Goal: Task Accomplishment & Management: Manage account settings

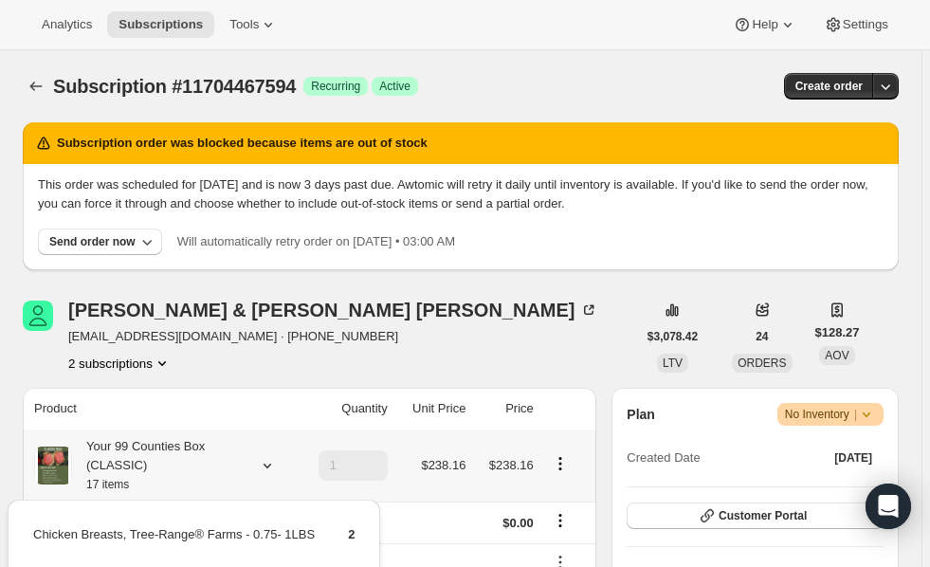
scroll to position [356, 0]
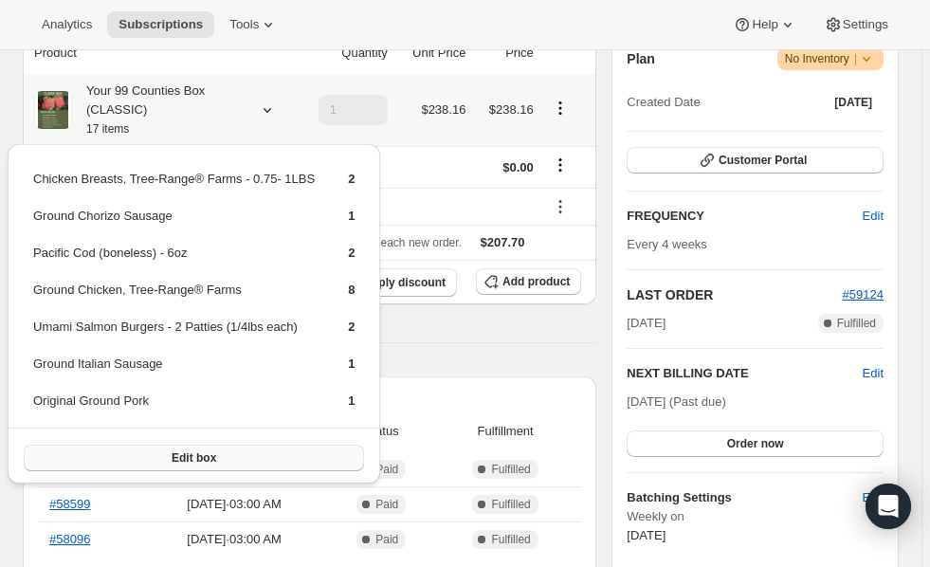
click at [204, 452] on span "Edit box" at bounding box center [194, 457] width 45 height 15
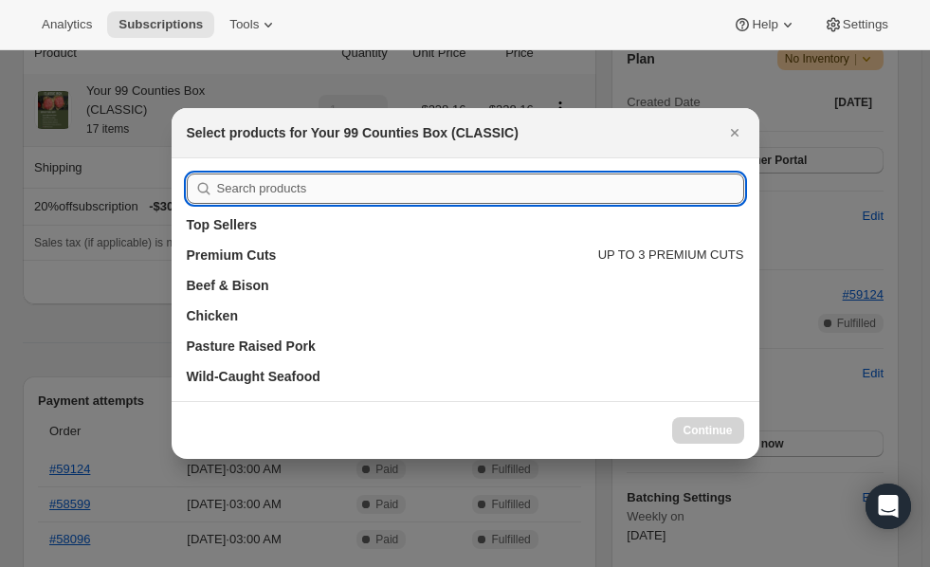
click at [375, 200] on input ":re9:" at bounding box center [480, 189] width 527 height 30
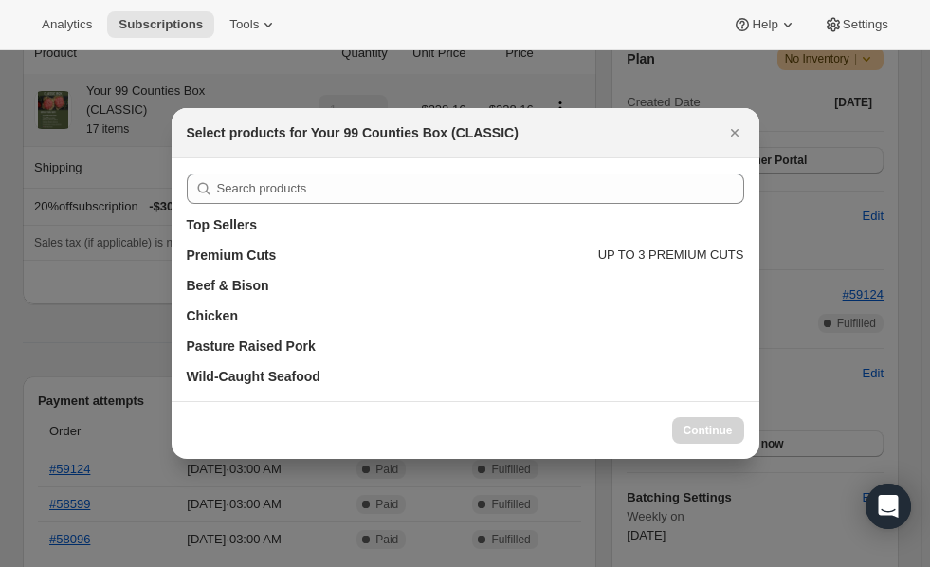
click at [334, 211] on div "Top Sellers" at bounding box center [466, 219] width 558 height 30
click at [321, 217] on div "Top Sellers" at bounding box center [466, 224] width 558 height 19
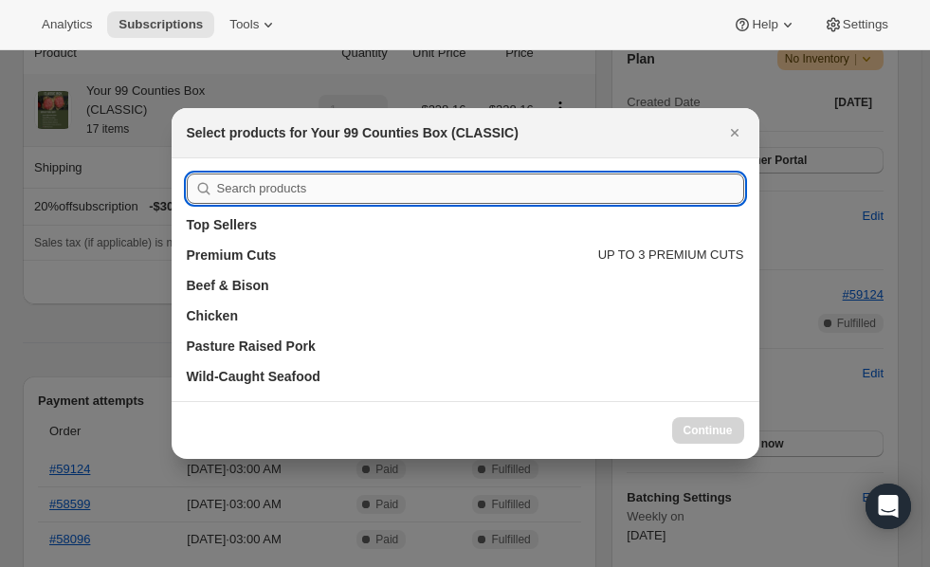
click at [335, 190] on div "Top Sellers Premium Cuts UP TO 3 PREMIUM CUTS Beef & Bison Chicken Pasture Rais…" at bounding box center [466, 279] width 588 height 243
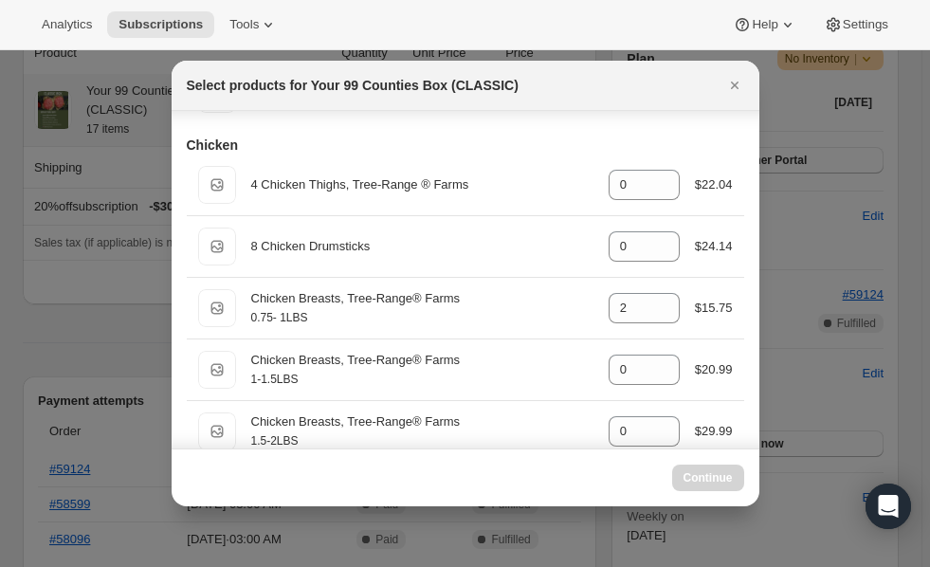
scroll to position [2595, 0]
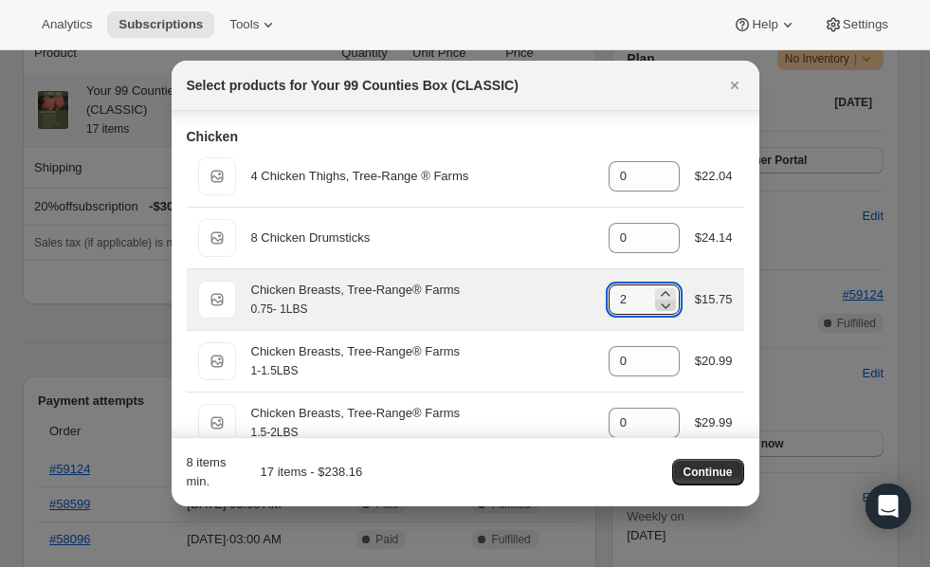
click at [658, 306] on icon ":re9:" at bounding box center [665, 305] width 19 height 19
type input "0"
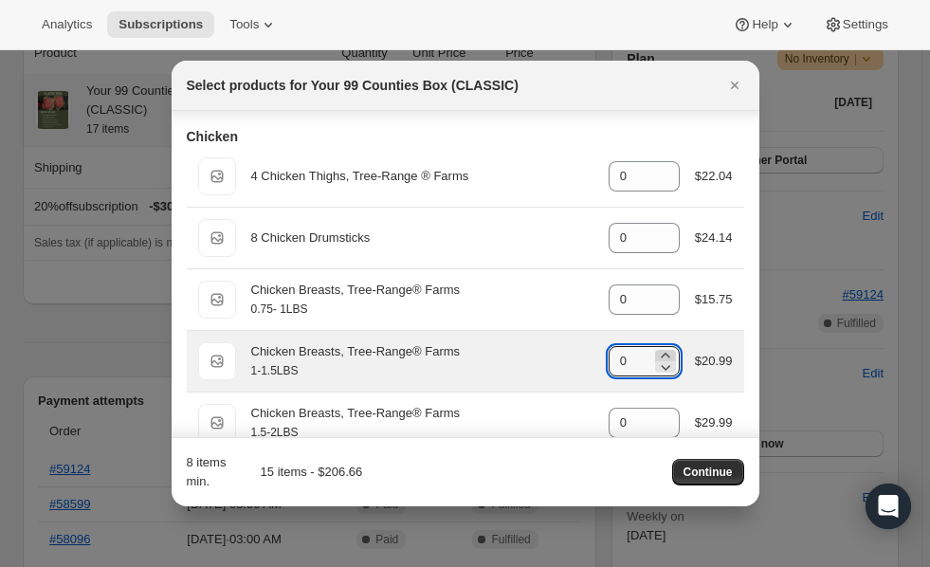
click at [658, 348] on icon ":re9:" at bounding box center [665, 355] width 19 height 19
click at [660, 364] on icon ":re9:" at bounding box center [665, 367] width 19 height 19
type input "2"
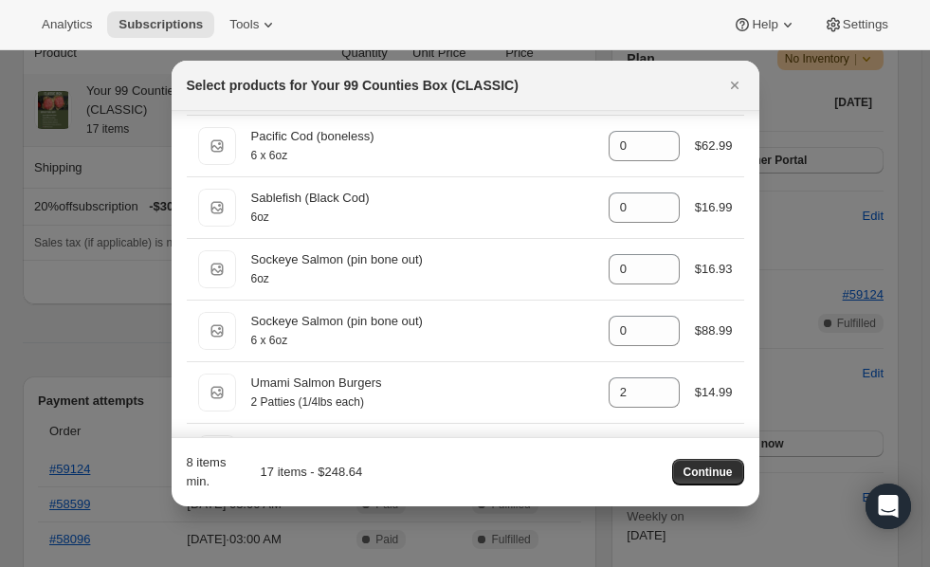
scroll to position [4260, 0]
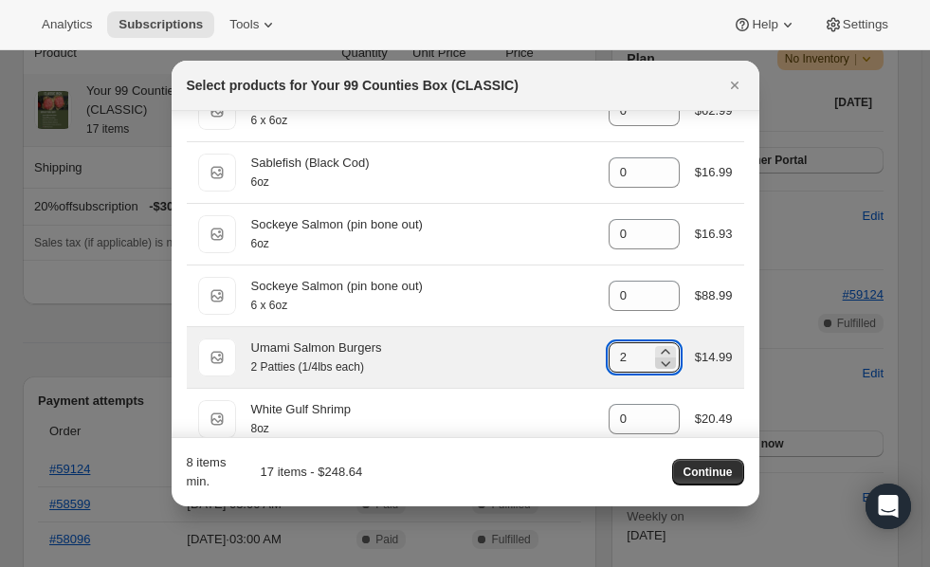
click at [661, 363] on icon ":re9:" at bounding box center [665, 364] width 9 height 6
type input "0"
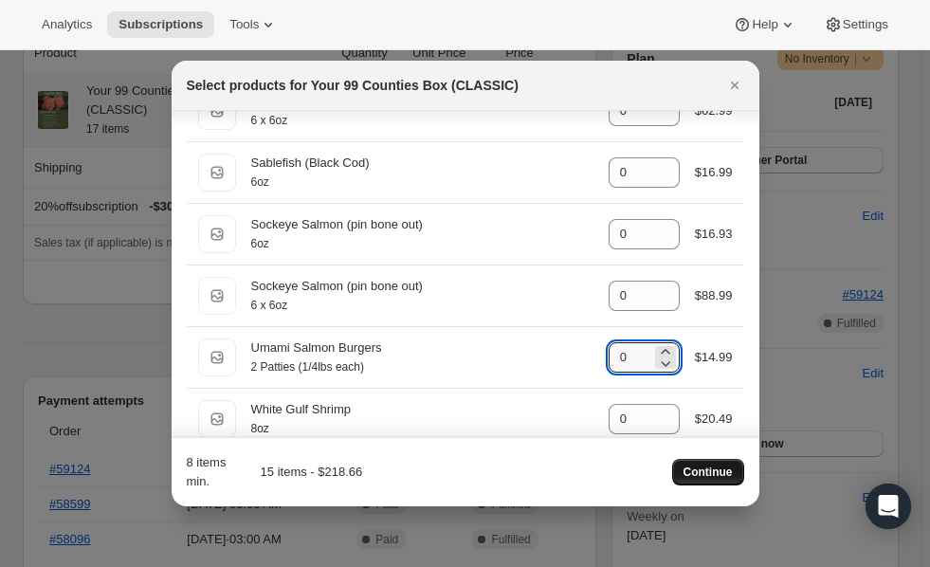
click at [711, 473] on span "Continue" at bounding box center [708, 472] width 49 height 15
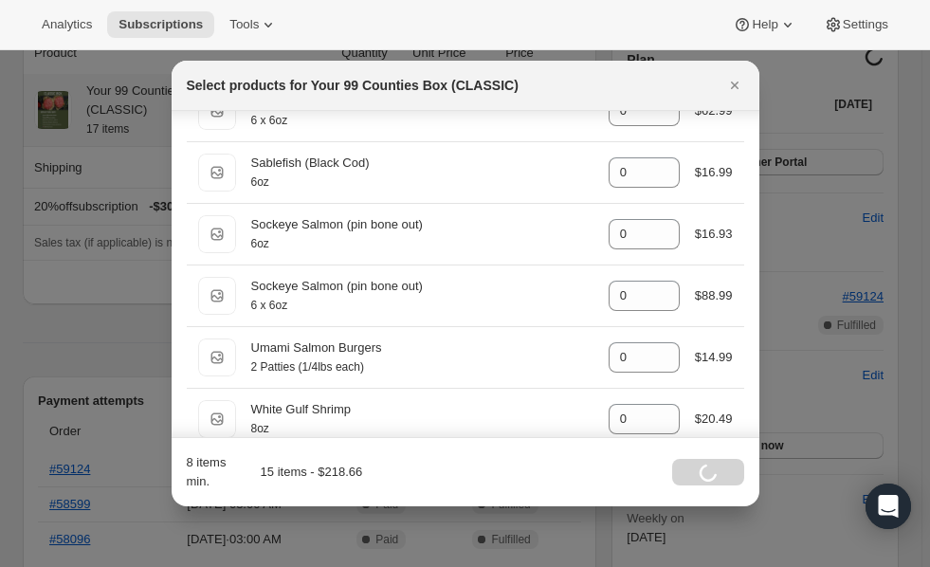
scroll to position [3974, 0]
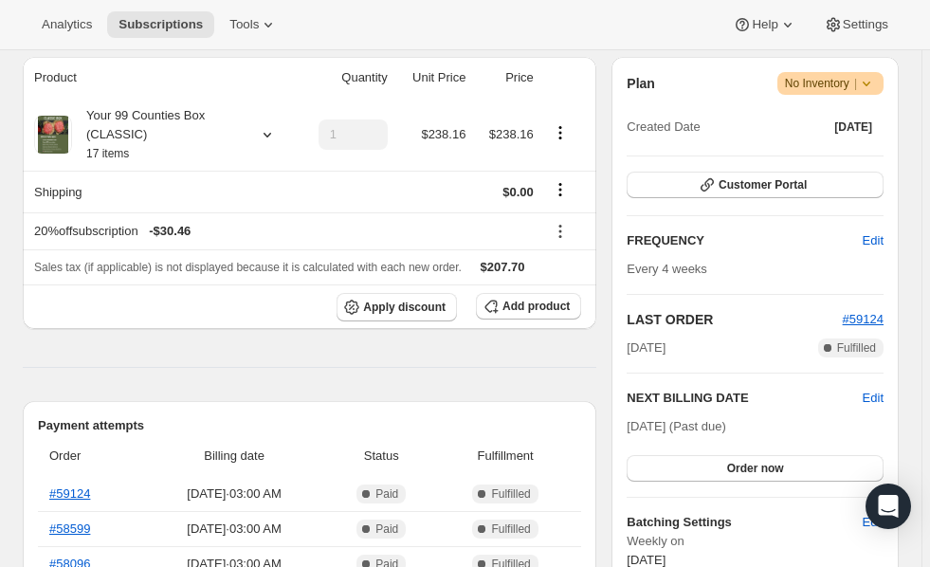
scroll to position [366, 0]
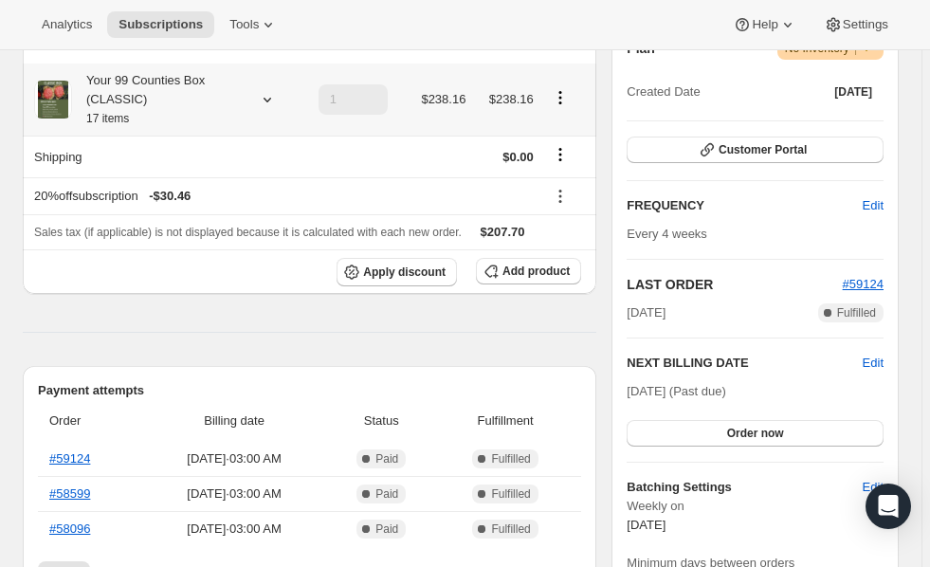
click at [268, 99] on icon at bounding box center [267, 99] width 19 height 19
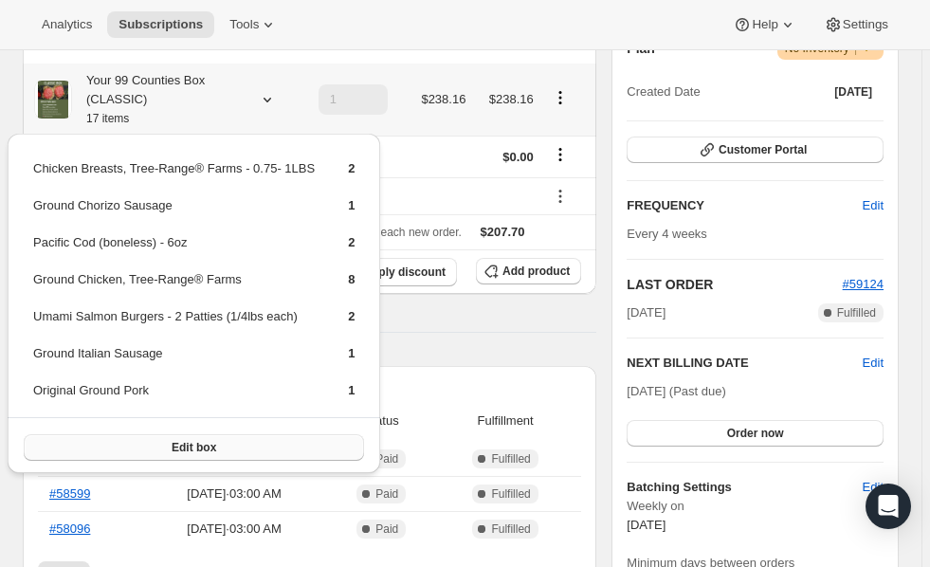
click at [198, 440] on span "Edit box" at bounding box center [194, 447] width 45 height 15
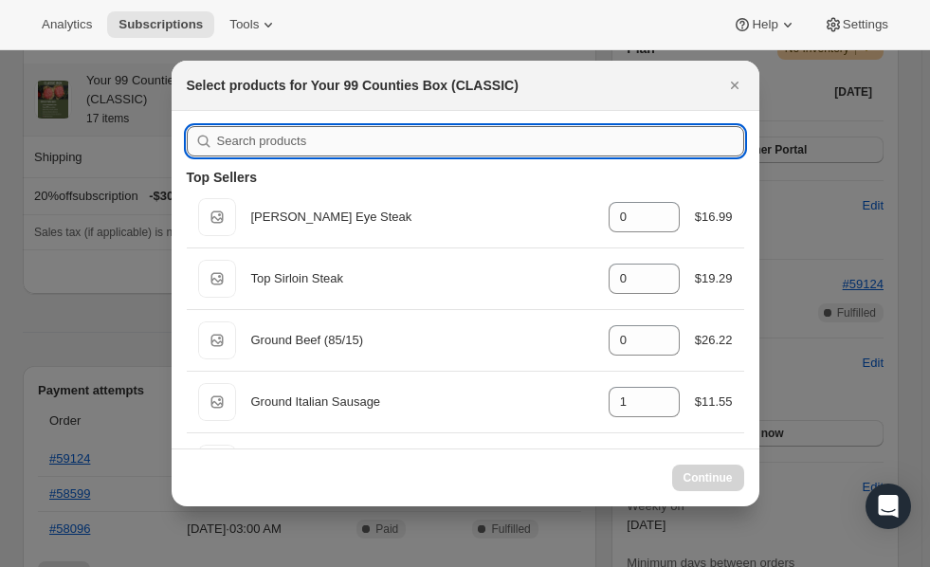
click at [495, 141] on input ":r3g:" at bounding box center [480, 141] width 527 height 30
type input "c"
type input "0"
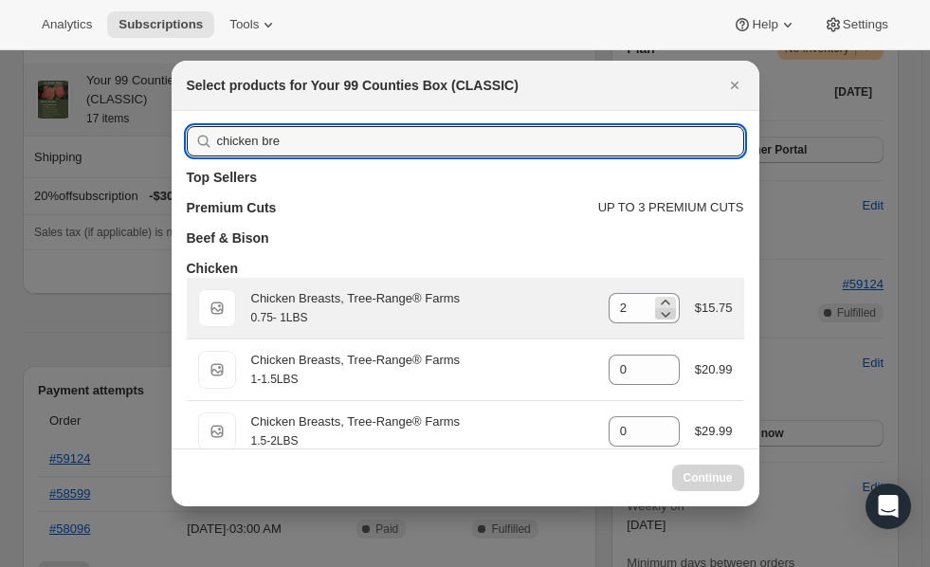
type input "chicken bre"
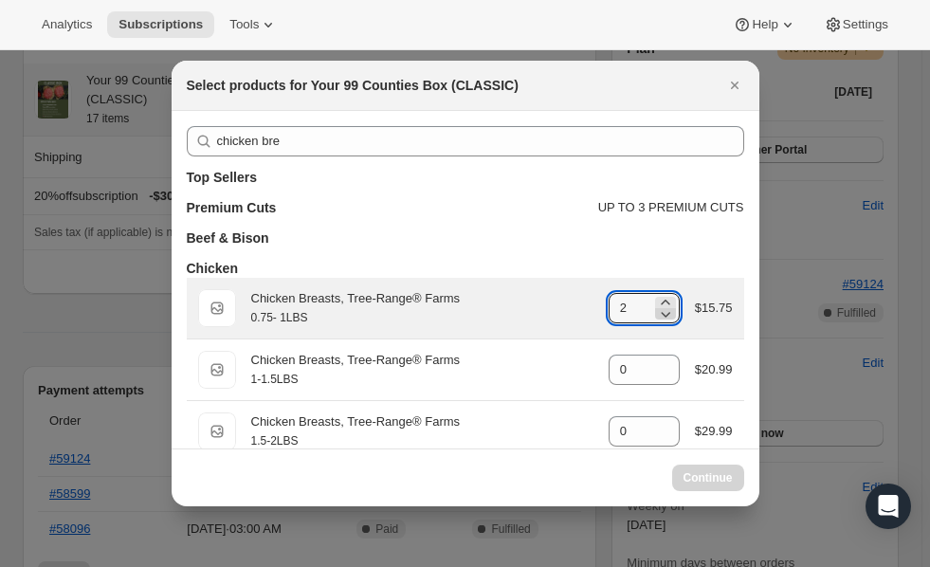
click at [661, 316] on icon ":r3g:" at bounding box center [665, 313] width 19 height 19
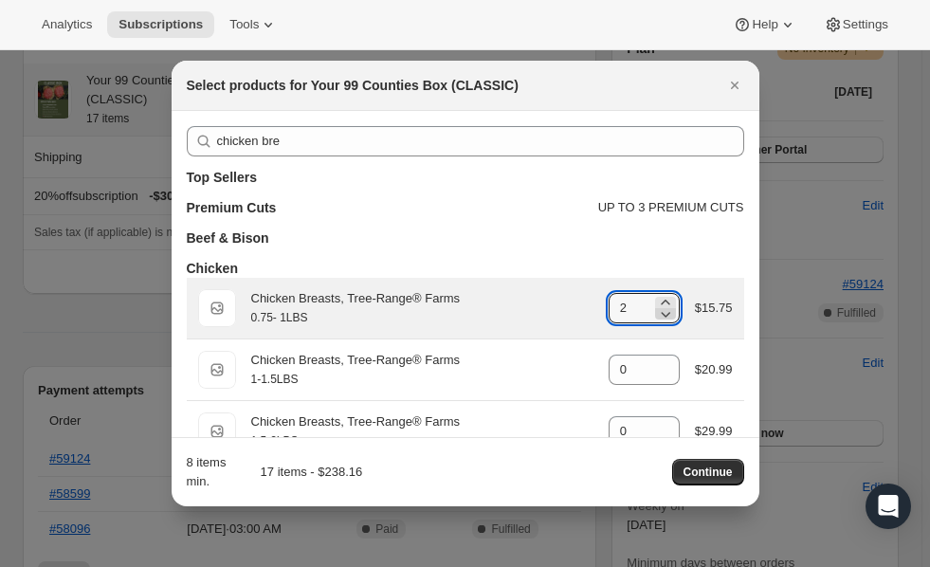
click at [661, 316] on icon ":r3g:" at bounding box center [665, 313] width 19 height 19
type input "0"
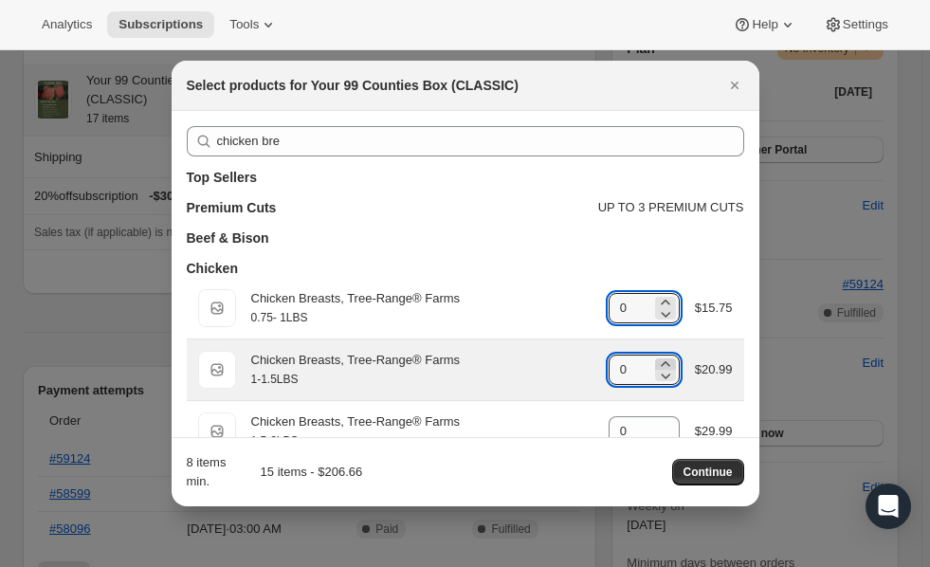
click at [660, 361] on icon ":r3g:" at bounding box center [665, 364] width 19 height 19
type input "2"
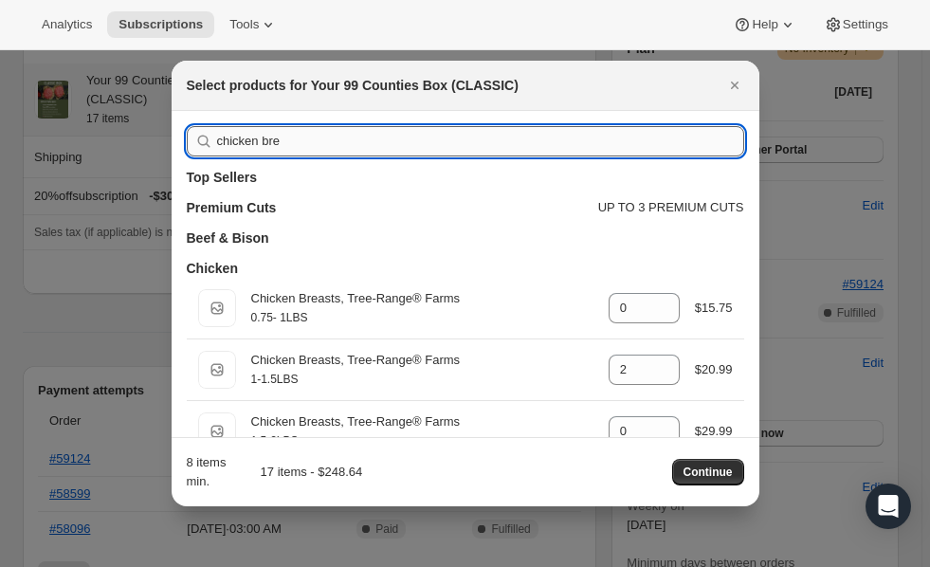
click at [511, 144] on input "chicken bre" at bounding box center [480, 141] width 527 height 30
type input "u"
type input "8"
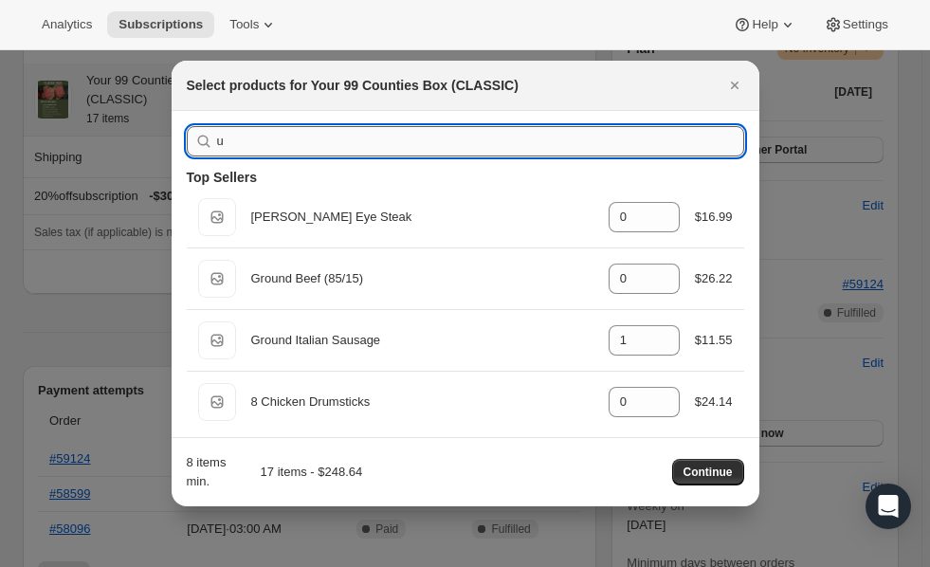
type input "um"
type input "2"
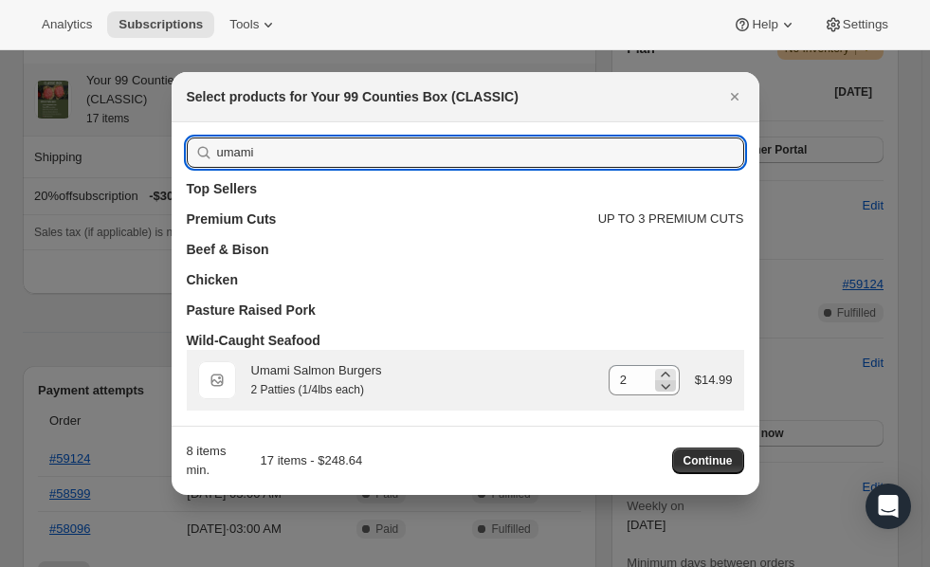
type input "umami"
click at [670, 386] on icon ":r3g:" at bounding box center [665, 387] width 9 height 6
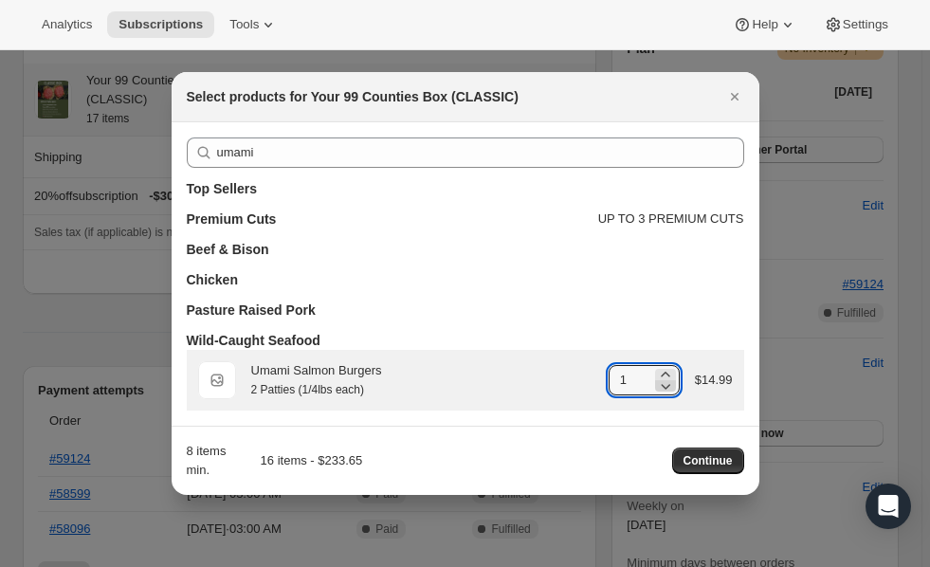
click at [670, 386] on icon ":r3g:" at bounding box center [665, 387] width 9 height 6
type input "0"
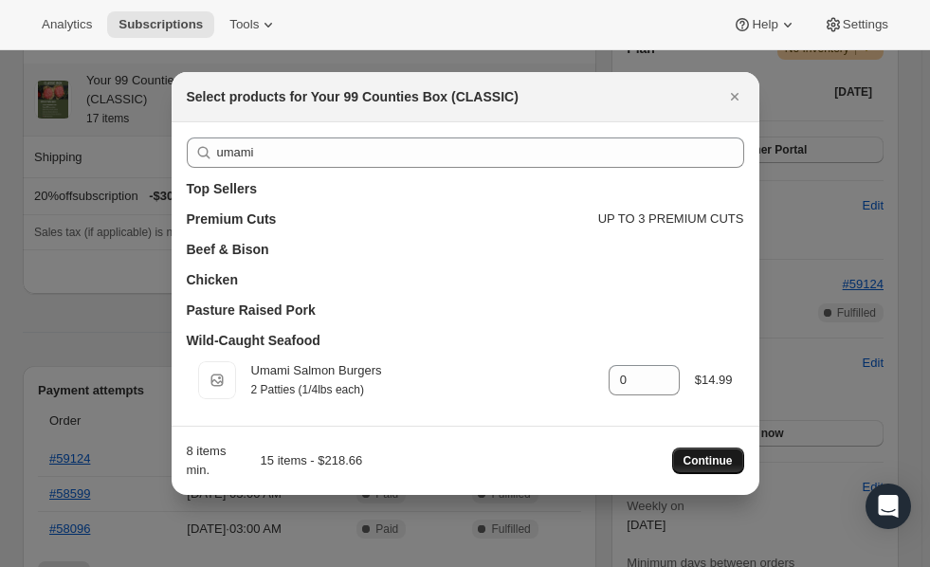
click at [713, 462] on span "Continue" at bounding box center [708, 460] width 49 height 15
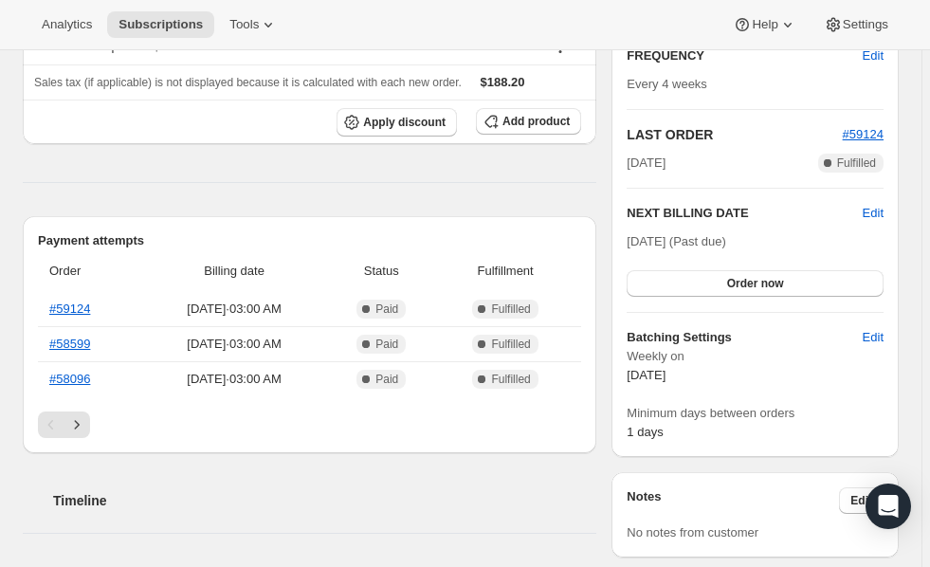
scroll to position [609, 0]
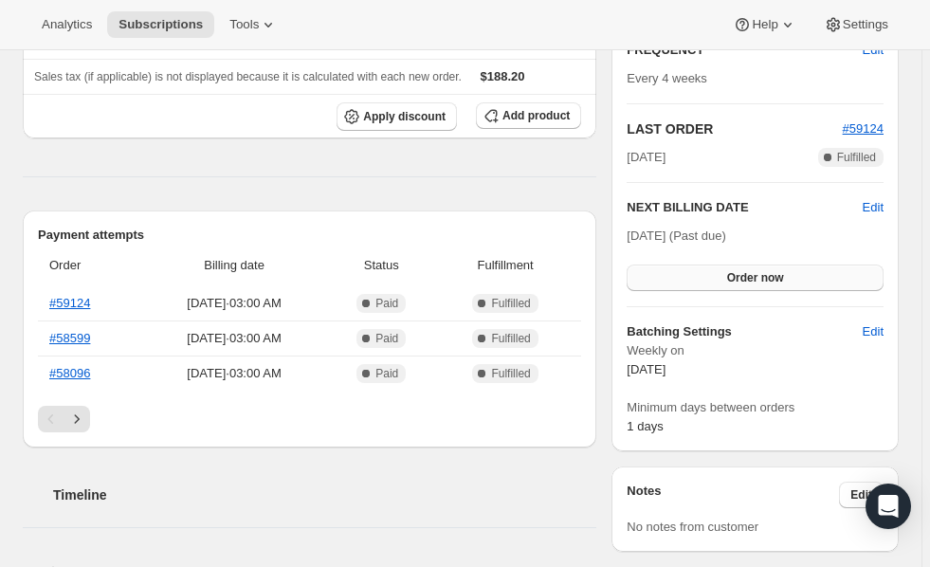
click at [751, 286] on button "Order now" at bounding box center [755, 278] width 257 height 27
click at [750, 277] on span "Click to confirm" at bounding box center [755, 277] width 86 height 15
